Goal: Information Seeking & Learning: Compare options

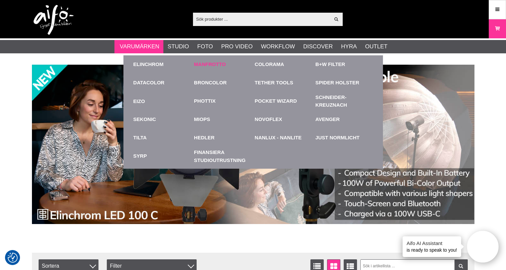
click at [216, 64] on link "Manfrotto" at bounding box center [210, 65] width 32 height 8
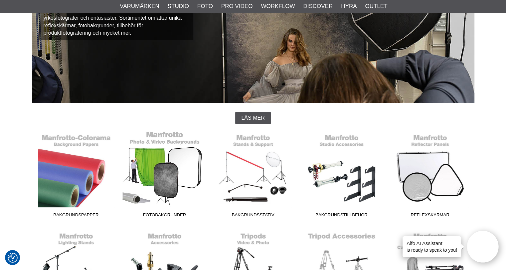
scroll to position [100, 0]
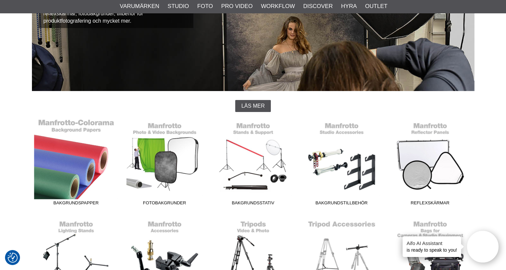
click at [72, 165] on link "Bakgrundspapper" at bounding box center [76, 163] width 89 height 90
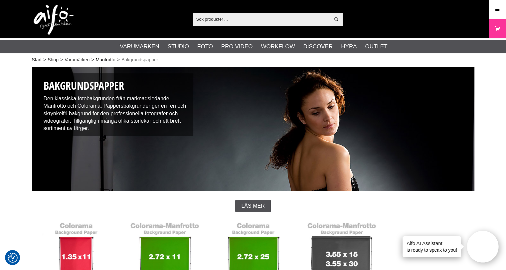
click at [102, 61] on link "Manfrotto" at bounding box center [106, 59] width 20 height 7
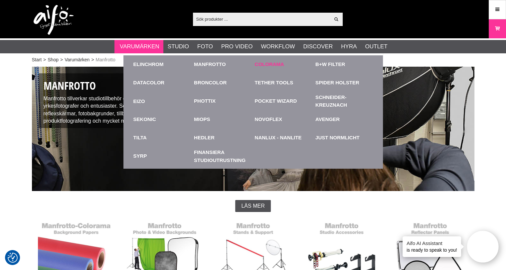
click at [267, 62] on link "Colorama" at bounding box center [269, 65] width 29 height 8
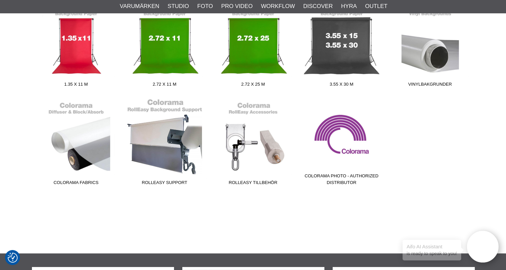
scroll to position [233, 0]
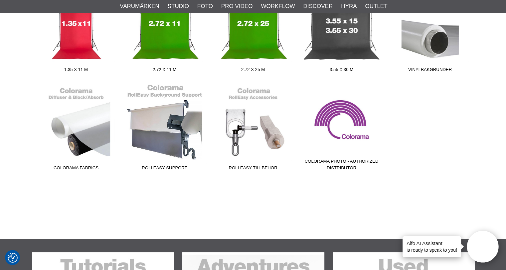
click at [185, 128] on link "RollEasy Support" at bounding box center [164, 129] width 89 height 90
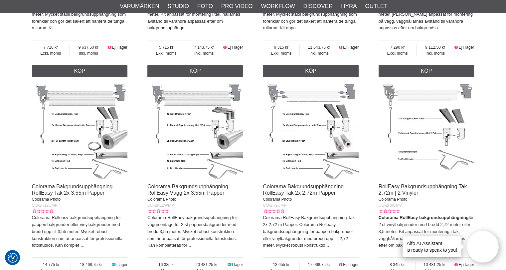
scroll to position [699, 0]
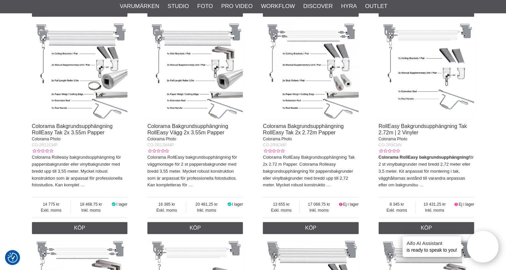
click at [91, 144] on div "CO-2R12CMP" at bounding box center [80, 145] width 96 height 6
click at [190, 150] on div "Colorama Bakgrundsupphängning RollEasy Vägg 2x 3.55m Papper Colorama Photo CO-2…" at bounding box center [195, 157] width 96 height 69
drag, startPoint x: 30, startPoint y: 144, endPoint x: 58, endPoint y: 146, distance: 27.7
click at [58, 146] on section "Bakgrundsupphängning Colorama RollEasy Bakgrundsupphängning för att montera bak…" at bounding box center [253, 23] width 453 height 1310
copy span "CO-2R12CMP"
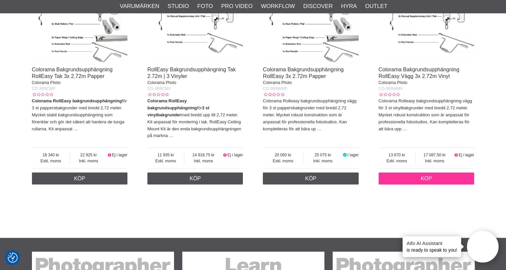
scroll to position [1131, 0]
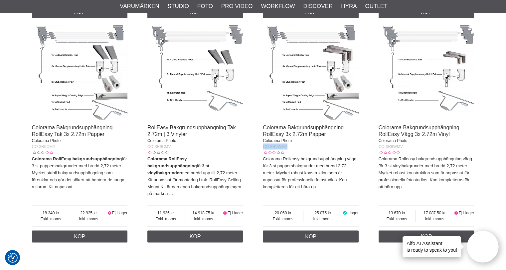
drag, startPoint x: 288, startPoint y: 148, endPoint x: 261, endPoint y: 150, distance: 27.0
copy span "CO-3R9WMP"
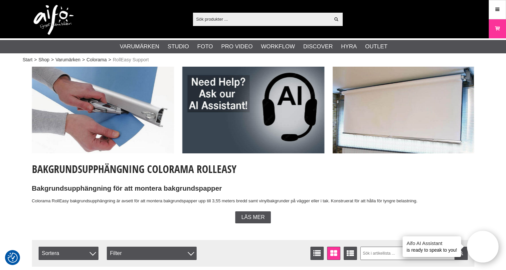
scroll to position [0, 0]
click at [105, 58] on link "Colorama" at bounding box center [97, 59] width 20 height 7
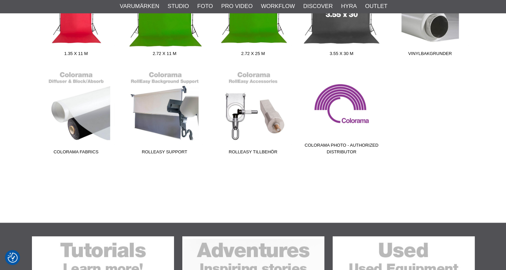
scroll to position [333, 0]
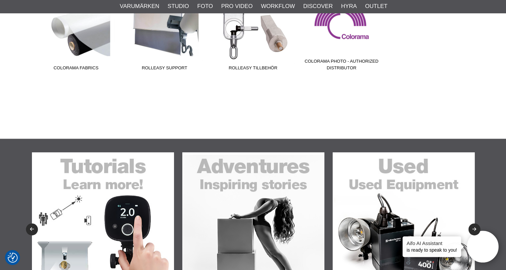
click at [257, 38] on link "RollEasy Tillbehör" at bounding box center [253, 29] width 89 height 90
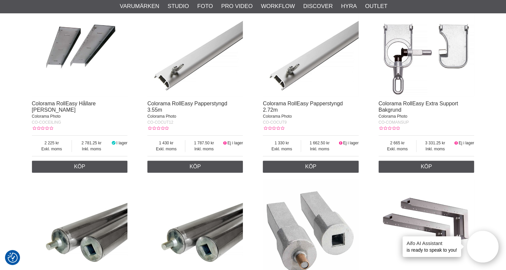
scroll to position [166, 0]
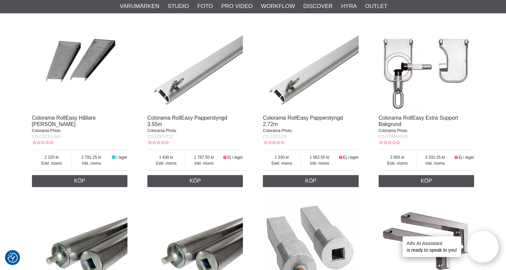
click at [63, 133] on div "CO-COCEILING" at bounding box center [80, 136] width 96 height 6
drag, startPoint x: 63, startPoint y: 129, endPoint x: 32, endPoint y: 127, distance: 30.7
click at [29, 129] on section "Tillbehör Colorama RollEasy Support Tillbehör till Colorama RollEasy bakgrundsu…" at bounding box center [253, 223] width 453 height 647
copy span "CO-COCEILING"
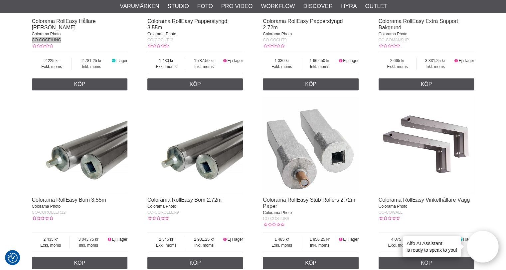
scroll to position [300, 0]
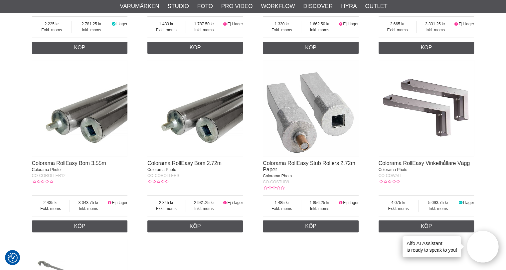
click at [405, 177] on div "CO-COWALL" at bounding box center [427, 175] width 96 height 6
drag, startPoint x: 405, startPoint y: 177, endPoint x: 371, endPoint y: 175, distance: 33.3
click at [370, 177] on div "Colorama RollEasy Hållare Tak Colorama Photo CO-COCEILING Exkl. moms 2 225 Inkl…" at bounding box center [253, 146] width 443 height 535
copy span "CO-COWALL"
click at [427, 165] on link "Colorama RollEasy Vinkelhållare Vägg" at bounding box center [425, 163] width 92 height 6
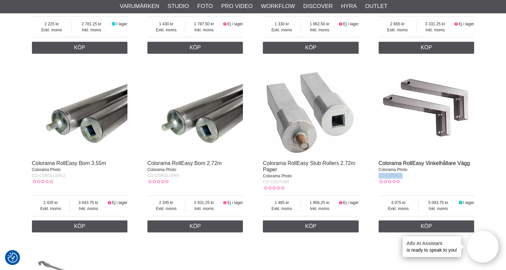
click at [427, 166] on link "Colorama RollEasy Vinkelhållare Vägg" at bounding box center [425, 163] width 92 height 6
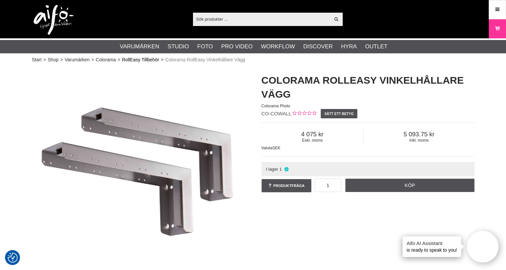
click at [148, 60] on link "RollEasy Tillbehör" at bounding box center [140, 59] width 37 height 7
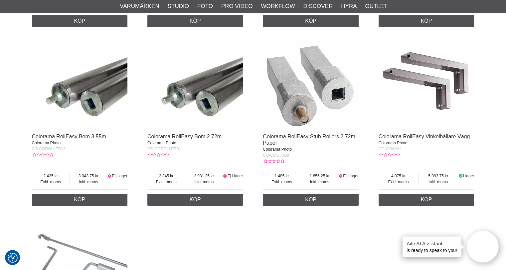
scroll to position [333, 0]
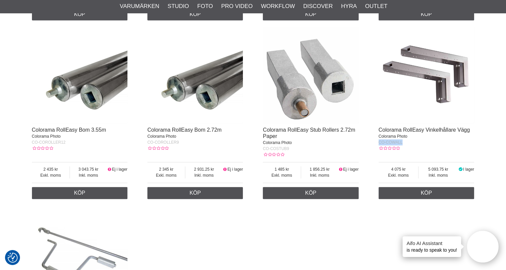
drag, startPoint x: 402, startPoint y: 143, endPoint x: 373, endPoint y: 142, distance: 29.3
click at [373, 142] on div "Colorama RollEasy Hållare Tak Colorama Photo CO-COCEILING Exkl. moms 2 225 Inkl…" at bounding box center [253, 112] width 443 height 535
drag, startPoint x: 383, startPoint y: 148, endPoint x: 363, endPoint y: 148, distance: 20.3
click at [363, 148] on div "Colorama RollEasy Hållare Tak Colorama Photo CO-COCEILING Exkl. moms 2 225 Inkl…" at bounding box center [253, 112] width 443 height 535
drag, startPoint x: 402, startPoint y: 142, endPoint x: 379, endPoint y: 140, distance: 22.7
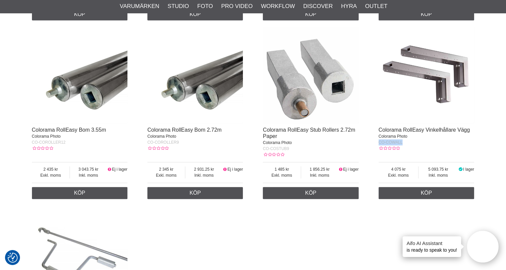
click at [379, 140] on span "CO-COWALL" at bounding box center [391, 142] width 24 height 5
copy span "CO-COWALL"
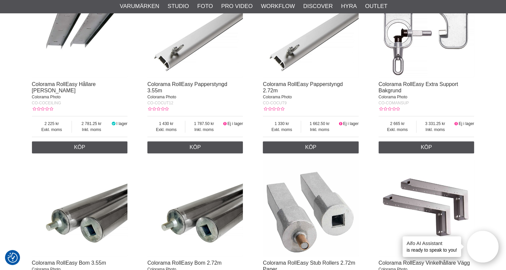
scroll to position [200, 0]
click at [445, 100] on div "CO-COMANSUP" at bounding box center [427, 103] width 96 height 6
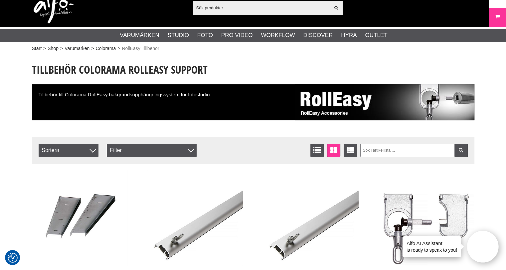
scroll to position [0, 0]
